Goal: Information Seeking & Learning: Learn about a topic

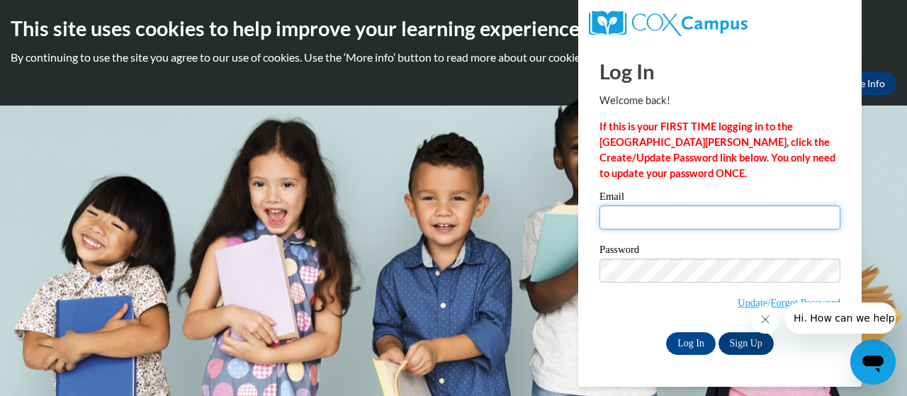
click at [623, 220] on input "Email" at bounding box center [719, 217] width 241 height 24
type input "[EMAIL_ADDRESS][DOMAIN_NAME]"
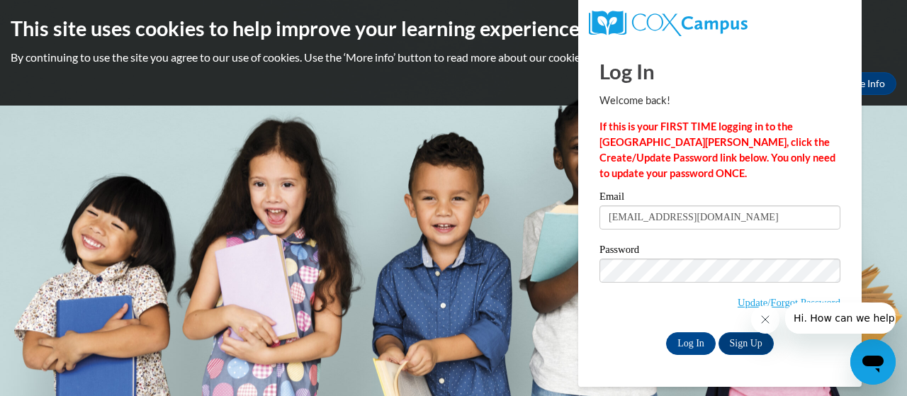
click at [767, 322] on icon "Close message from company" at bounding box center [764, 319] width 11 height 11
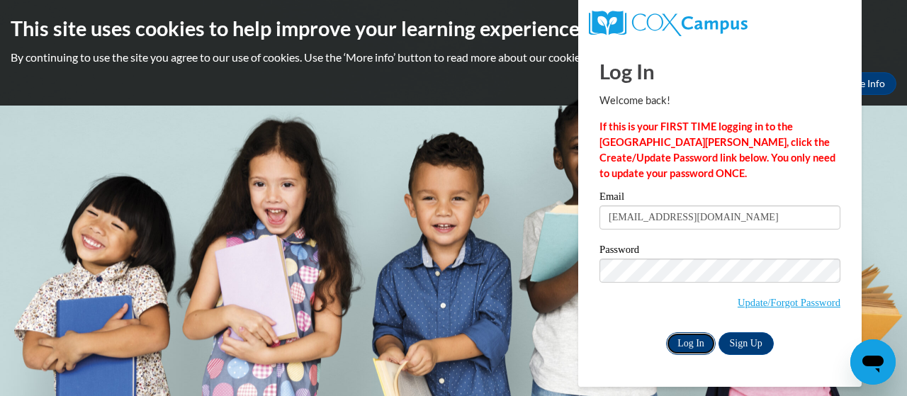
click at [680, 344] on input "Log In" at bounding box center [691, 343] width 50 height 23
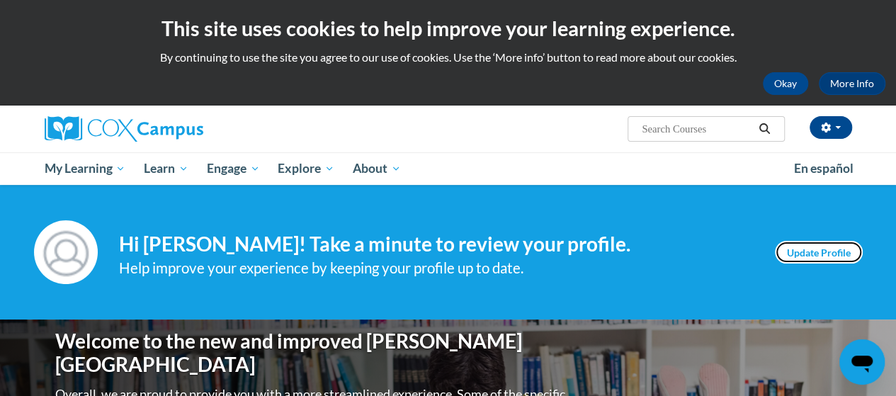
click at [802, 256] on link "Update Profile" at bounding box center [819, 252] width 88 height 23
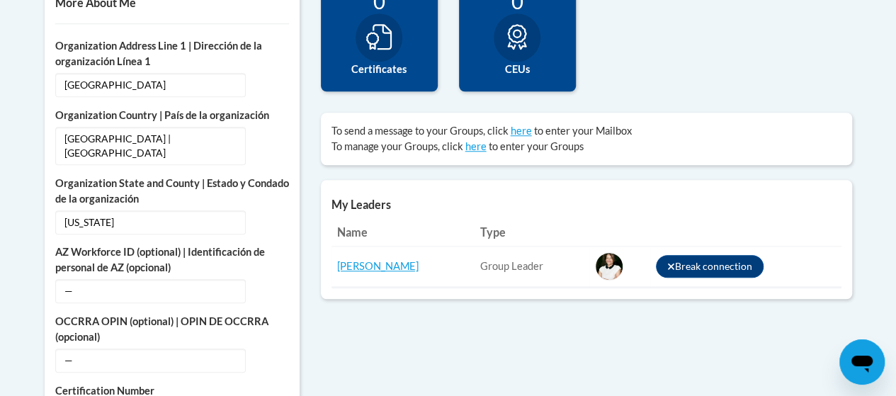
scroll to position [547, 0]
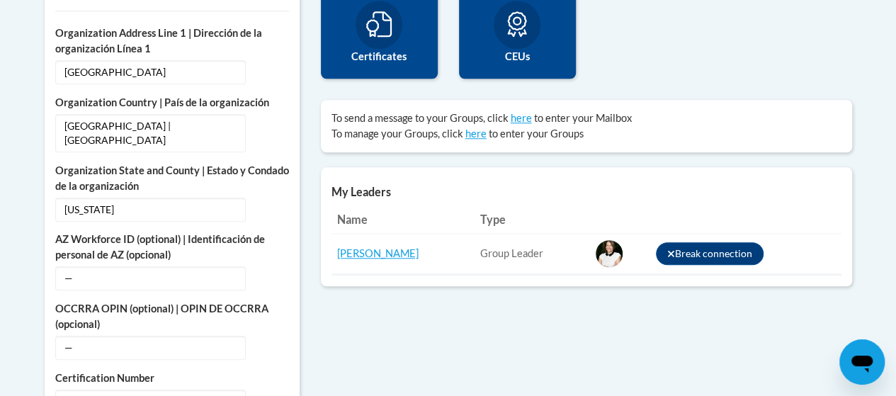
drag, startPoint x: 902, startPoint y: 390, endPoint x: 582, endPoint y: 346, distance: 323.1
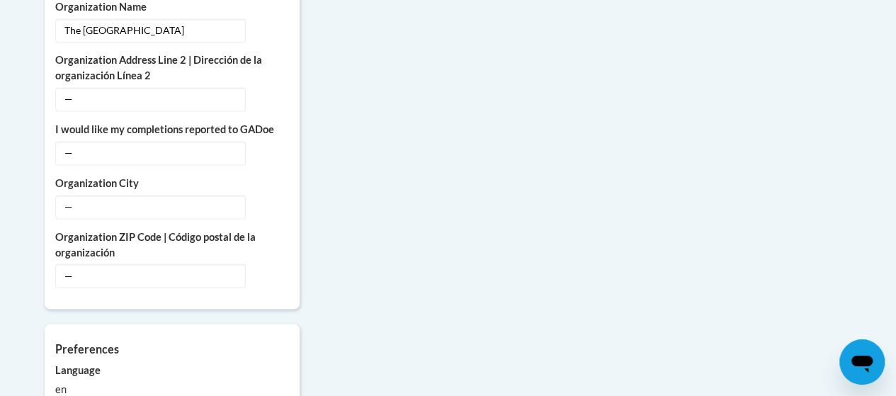
scroll to position [1082, 0]
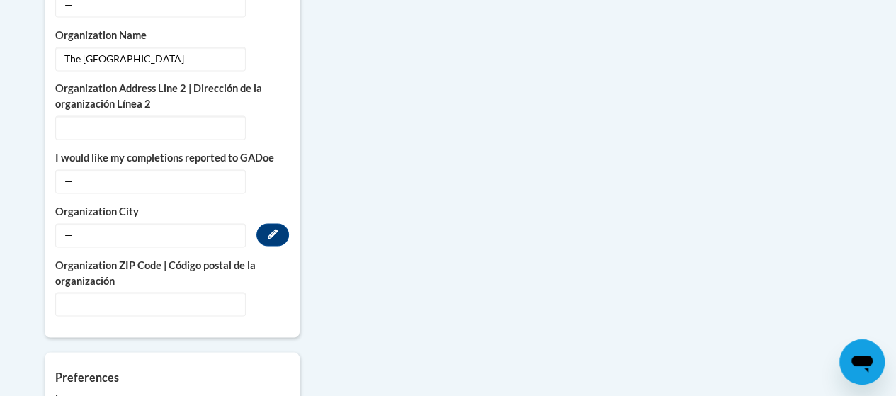
click at [112, 204] on label "Organization City" at bounding box center [172, 212] width 234 height 16
click at [273, 229] on icon "Custom profile fields" at bounding box center [273, 234] width 10 height 10
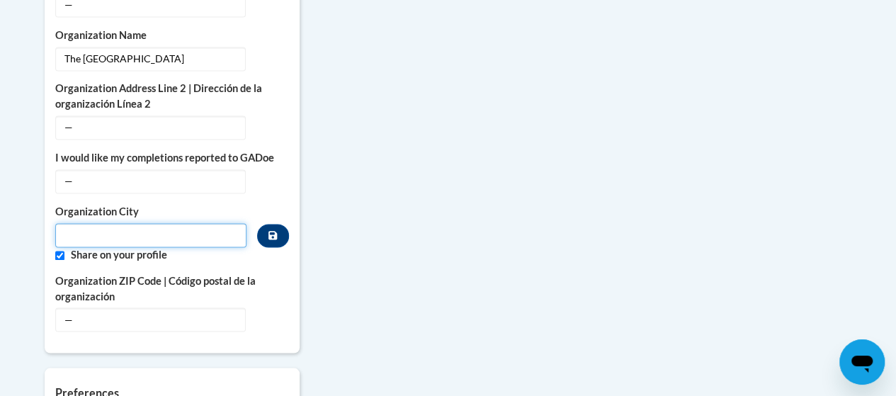
click at [188, 223] on input "Metadata input" at bounding box center [151, 235] width 192 height 24
type input "0"
type input "30310"
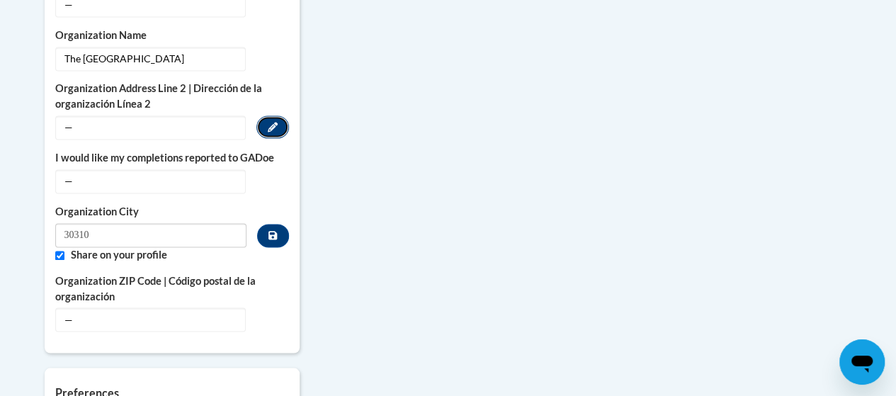
click at [270, 122] on icon "Custom profile fields" at bounding box center [273, 127] width 10 height 10
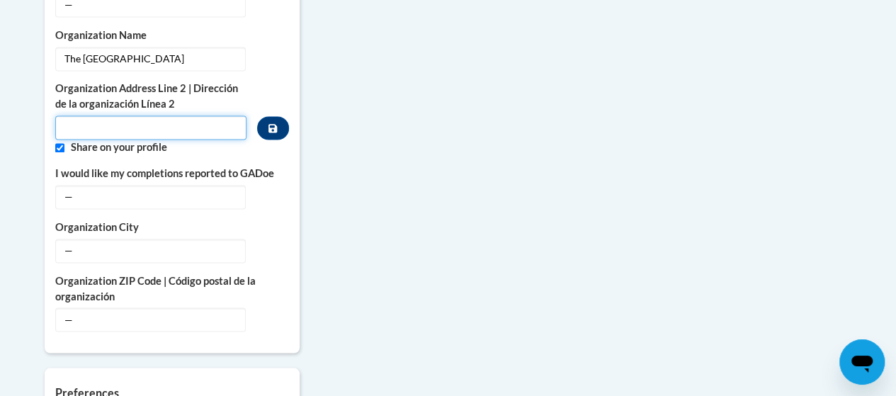
click at [208, 115] on input "Metadata input" at bounding box center [151, 127] width 192 height 24
type input "1243 Allene Ave"
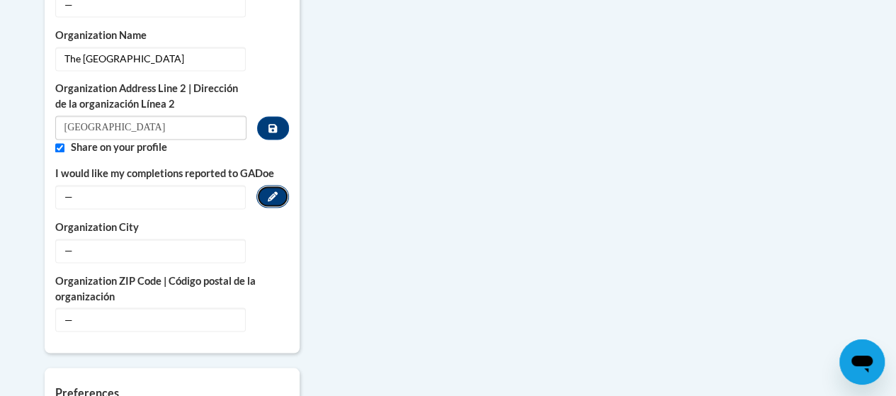
click at [271, 191] on icon "Custom profile fields" at bounding box center [273, 196] width 10 height 10
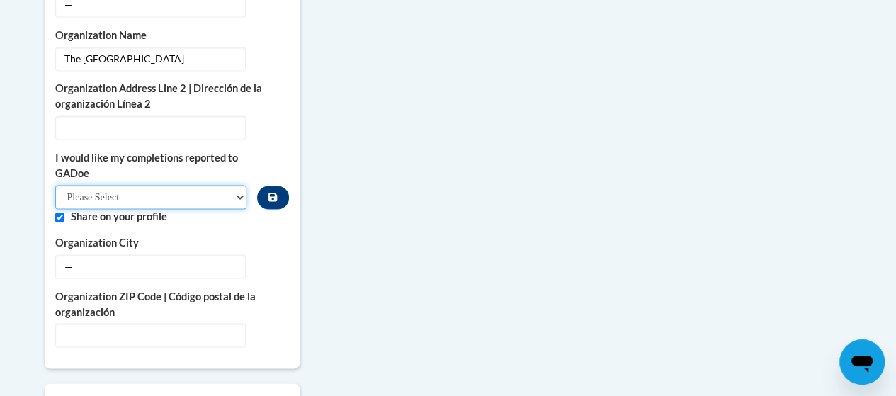
click at [237, 185] on select "Please Select Yes No" at bounding box center [151, 197] width 192 height 24
select select "603ba6f8-c7dd-435b-84cd-d4c8cfb77024"
click at [55, 185] on select "Please Select Yes No" at bounding box center [151, 197] width 192 height 24
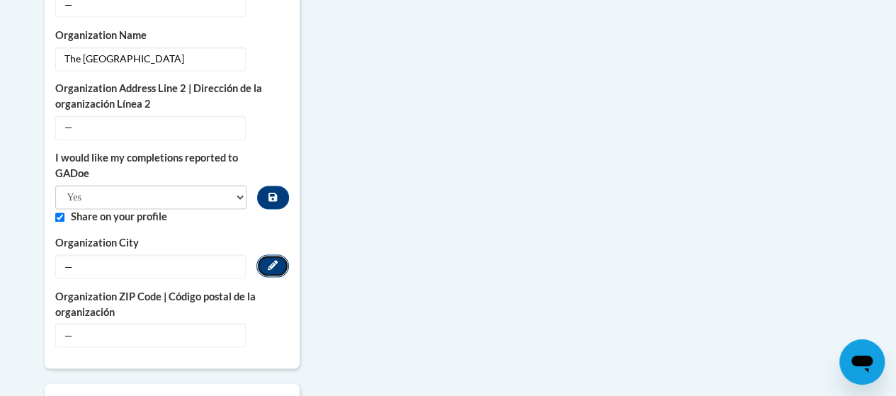
click at [274, 260] on icon "Custom profile fields" at bounding box center [273, 265] width 10 height 10
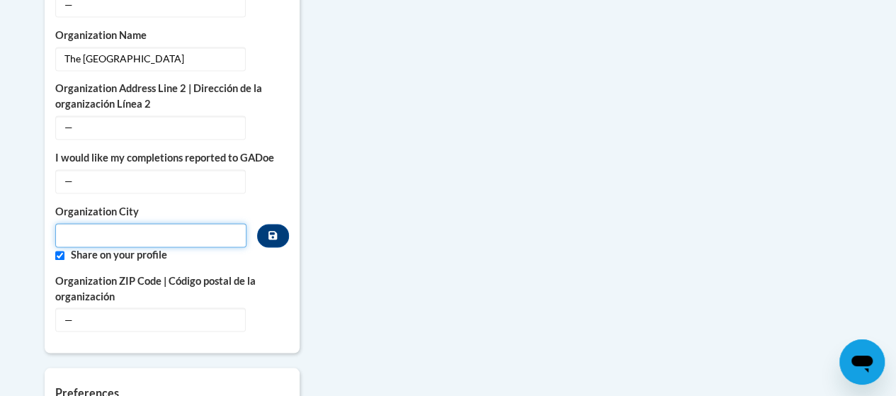
click at [186, 223] on input "Metadata input" at bounding box center [151, 235] width 192 height 24
type input "Atlanta"
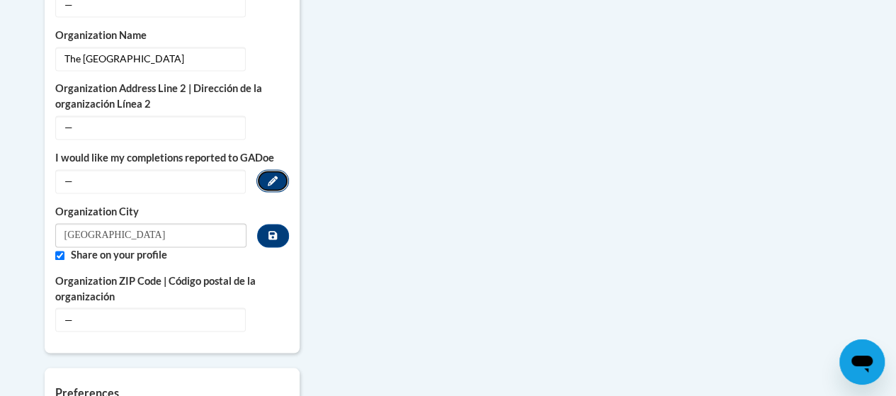
click at [274, 176] on icon "Custom profile fields" at bounding box center [273, 181] width 10 height 10
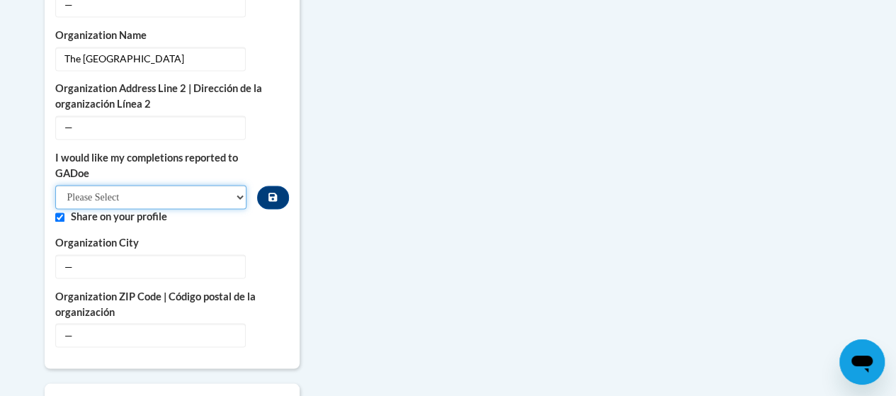
click at [242, 185] on select "Please Select Yes No" at bounding box center [151, 197] width 192 height 24
select select "603ba6f8-c7dd-435b-84cd-d4c8cfb77024"
click at [55, 185] on select "Please Select Yes No" at bounding box center [151, 197] width 192 height 24
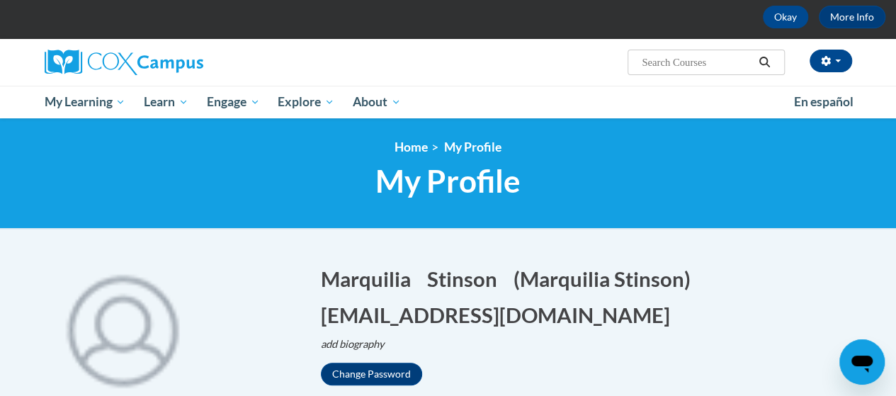
scroll to position [38, 0]
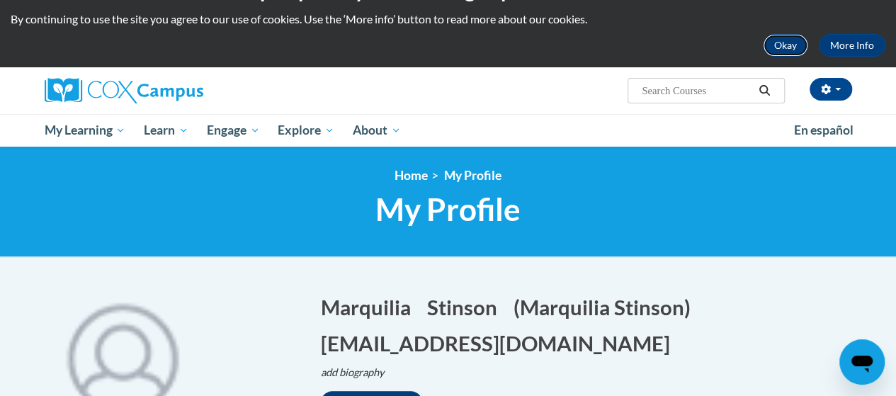
click at [788, 45] on button "Okay" at bounding box center [785, 45] width 45 height 23
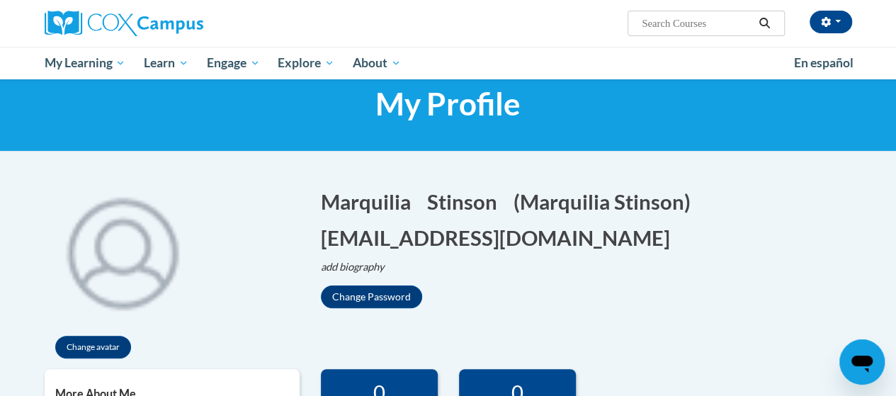
scroll to position [0, 0]
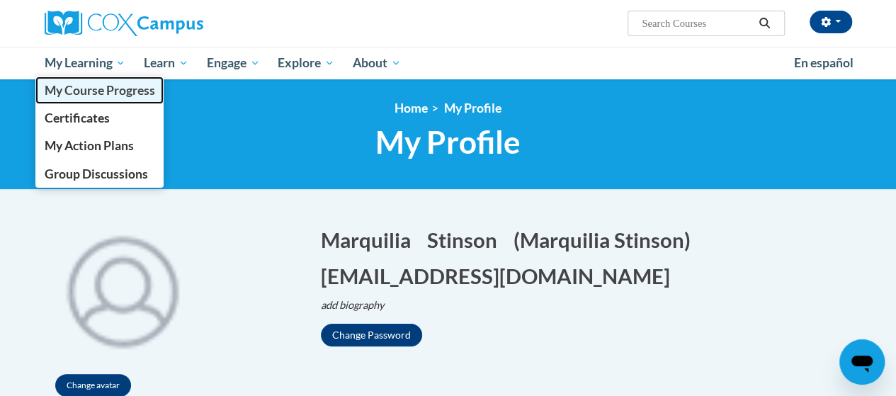
click at [106, 90] on span "My Course Progress" at bounding box center [99, 90] width 110 height 15
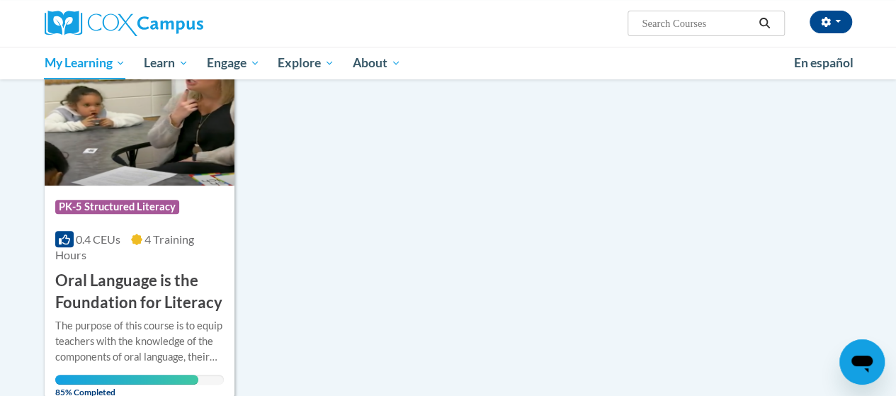
scroll to position [245, 0]
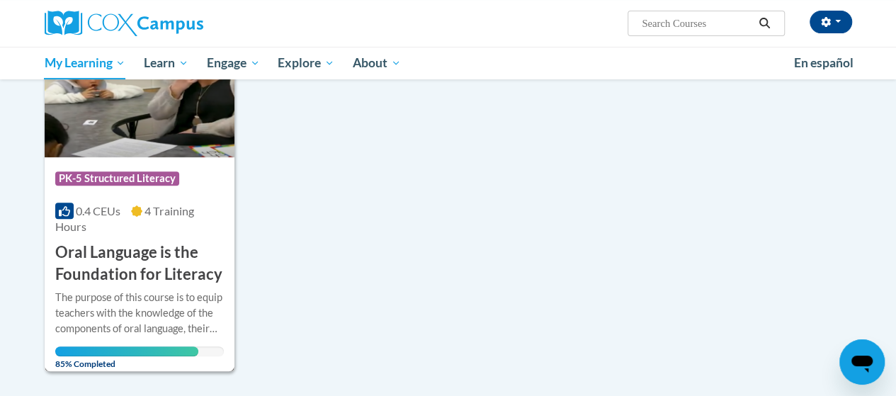
click at [109, 347] on span "85% Completed" at bounding box center [127, 357] width 144 height 23
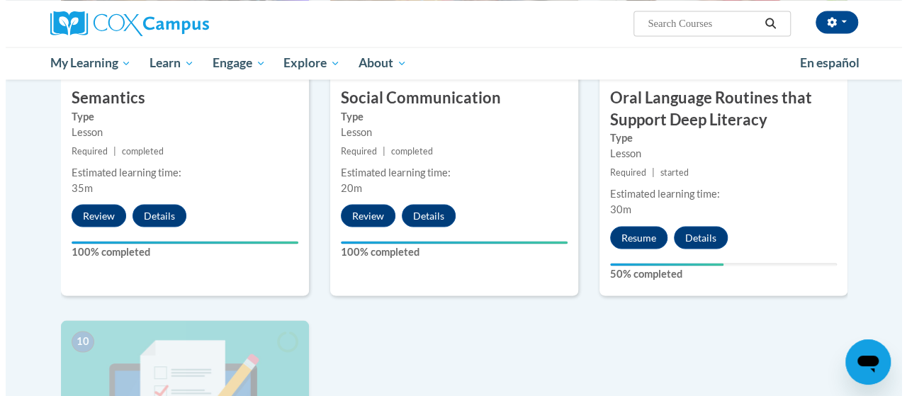
scroll to position [1265, 0]
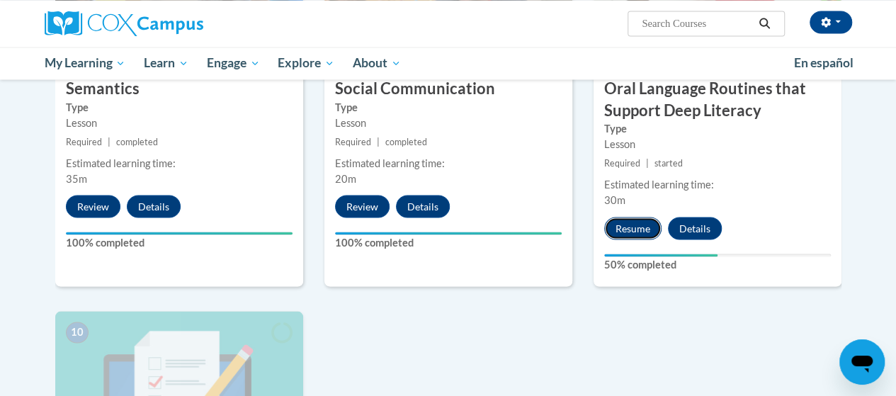
click at [635, 227] on button "Resume" at bounding box center [632, 228] width 57 height 23
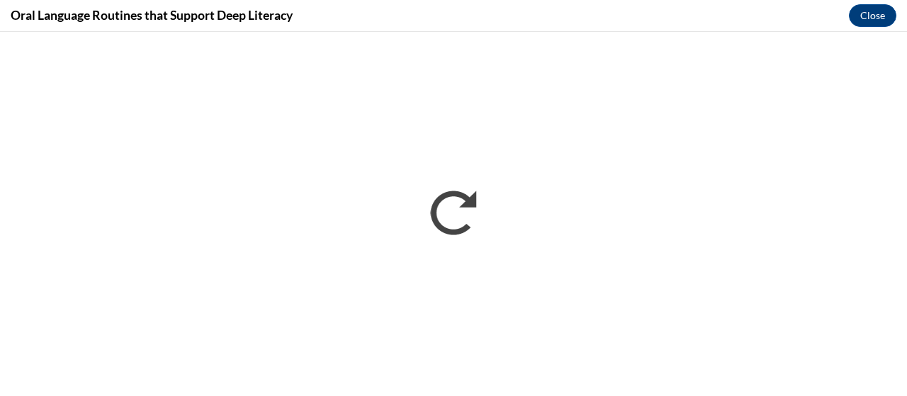
scroll to position [0, 0]
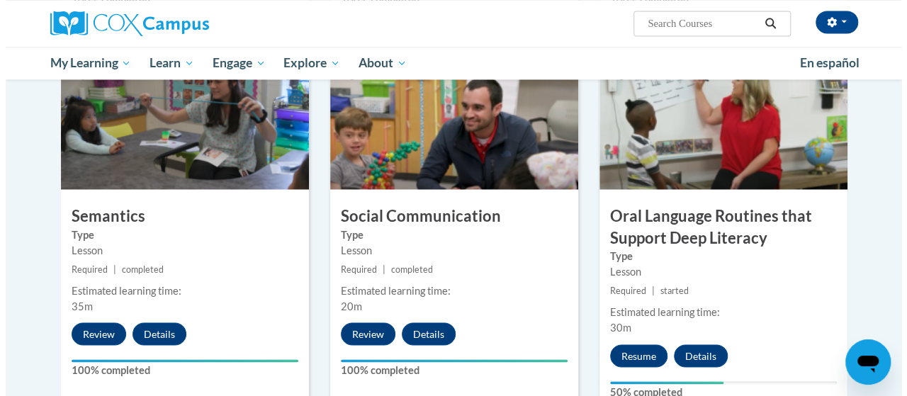
scroll to position [1142, 0]
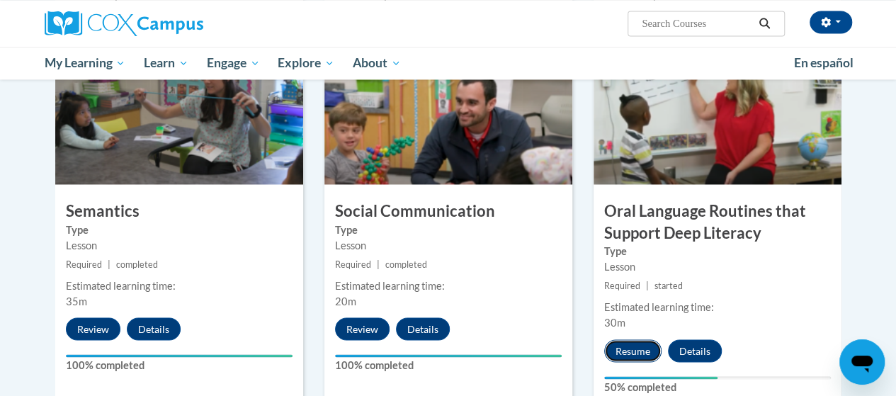
click at [629, 349] on button "Resume" at bounding box center [632, 350] width 57 height 23
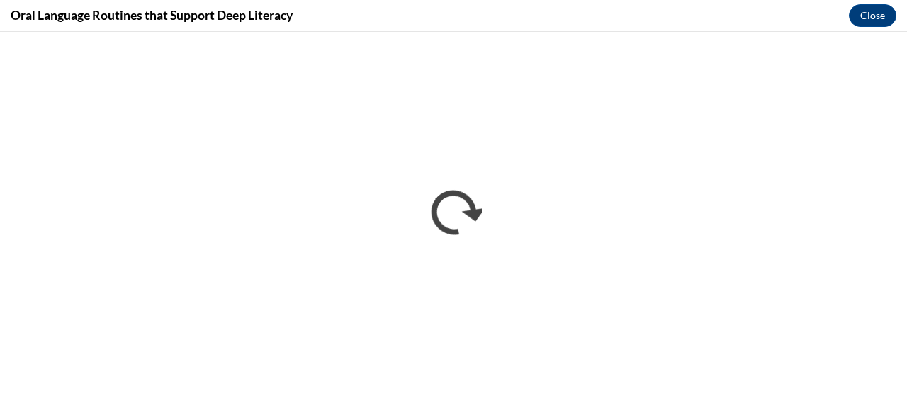
scroll to position [0, 0]
